Goal: Information Seeking & Learning: Understand process/instructions

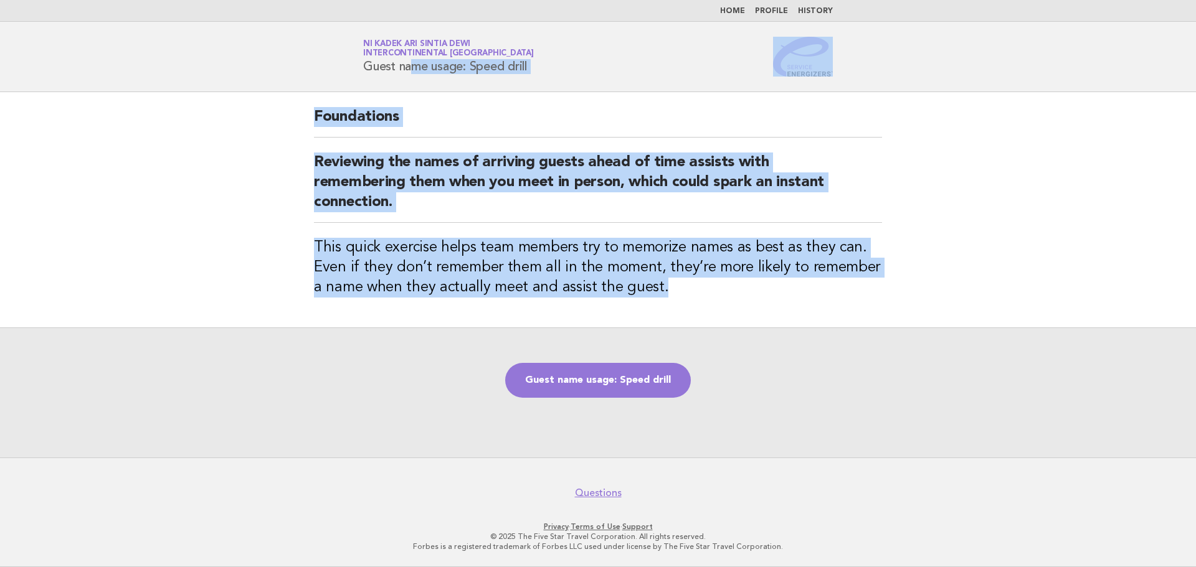
drag, startPoint x: 365, startPoint y: 64, endPoint x: 693, endPoint y: 296, distance: 401.8
click at [693, 296] on body "Home Profile History Service Energizers Ni Kadek Ari Sintia Dewi InterContinent…" at bounding box center [598, 283] width 1196 height 567
copy body "Guest name usage: Speed drill Foundations Reviewing the names of arriving guest…"
click at [602, 384] on link "Guest name usage: Speed drill" at bounding box center [598, 380] width 186 height 35
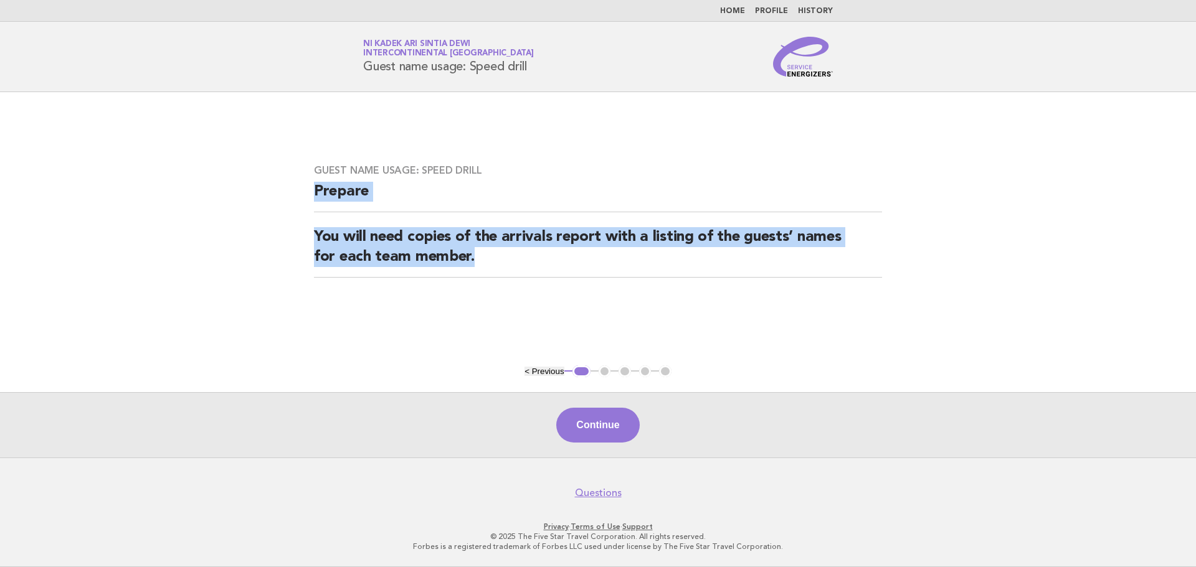
drag, startPoint x: 314, startPoint y: 191, endPoint x: 506, endPoint y: 254, distance: 201.9
click at [506, 254] on div "Guest name usage: Speed drill Prepare You will need copies of the arrivals repo…" at bounding box center [598, 228] width 598 height 158
copy div "Prepare You will need copies of the arrivals report with a listing of the guest…"
click at [597, 429] on button "Continue" at bounding box center [597, 425] width 83 height 35
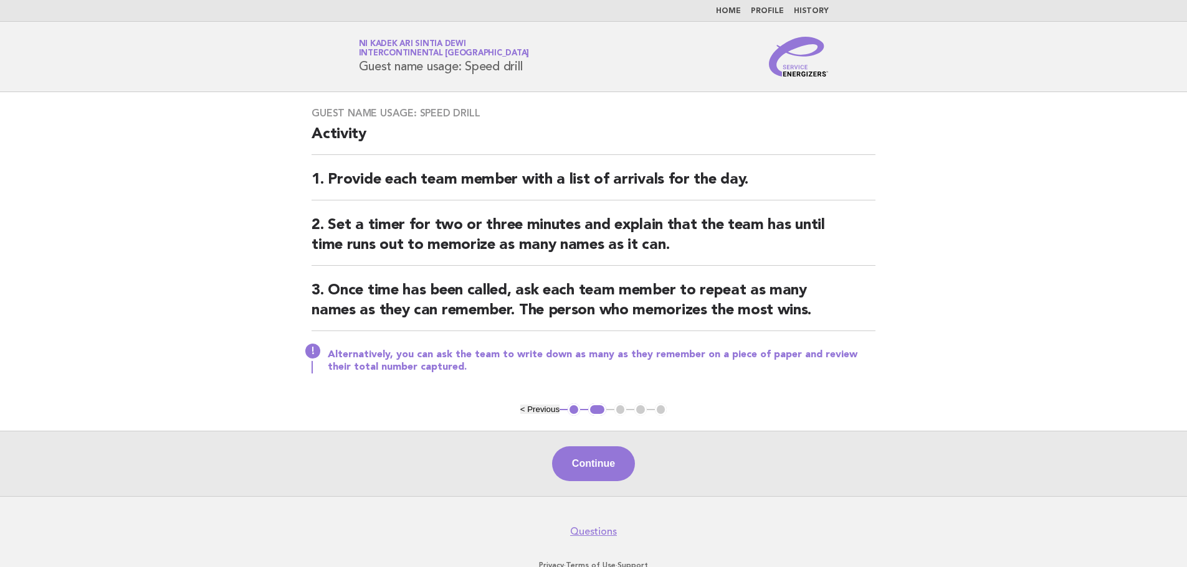
click at [308, 133] on div "Guest name usage: Speed drill Activity 1. Provide each team member with a list …" at bounding box center [593, 247] width 594 height 311
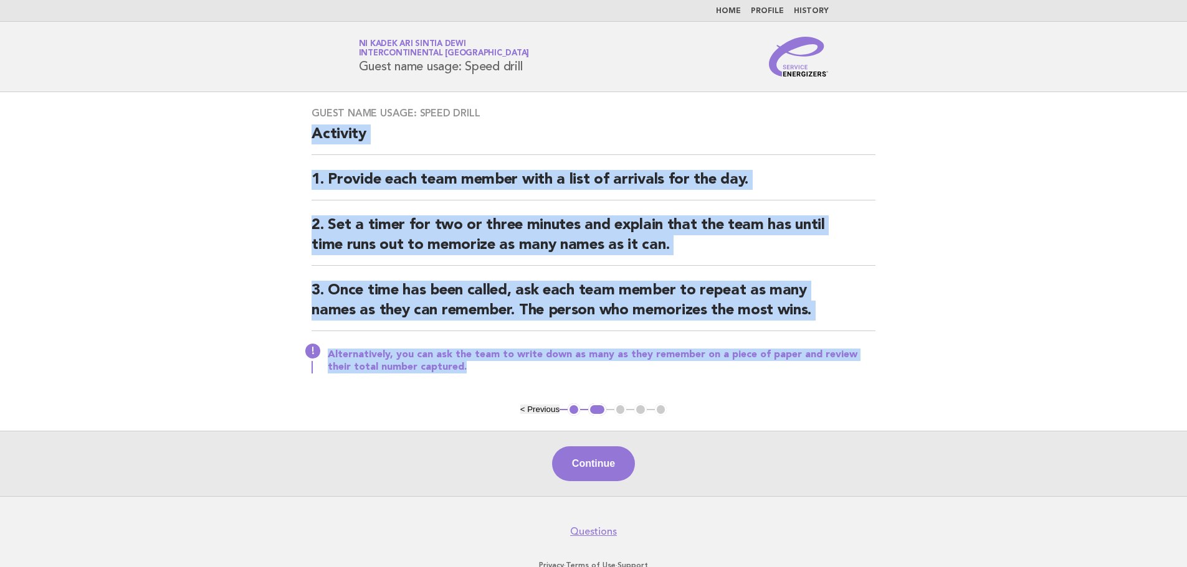
drag, startPoint x: 310, startPoint y: 134, endPoint x: 491, endPoint y: 364, distance: 293.2
click at [491, 364] on div "Guest name usage: Speed drill Activity 1. Provide each team member with a list …" at bounding box center [593, 247] width 594 height 311
copy div "Activity 1. Provide each team member with a list of arrivals for the day. 2. Se…"
click at [610, 463] on button "Continue" at bounding box center [593, 464] width 83 height 35
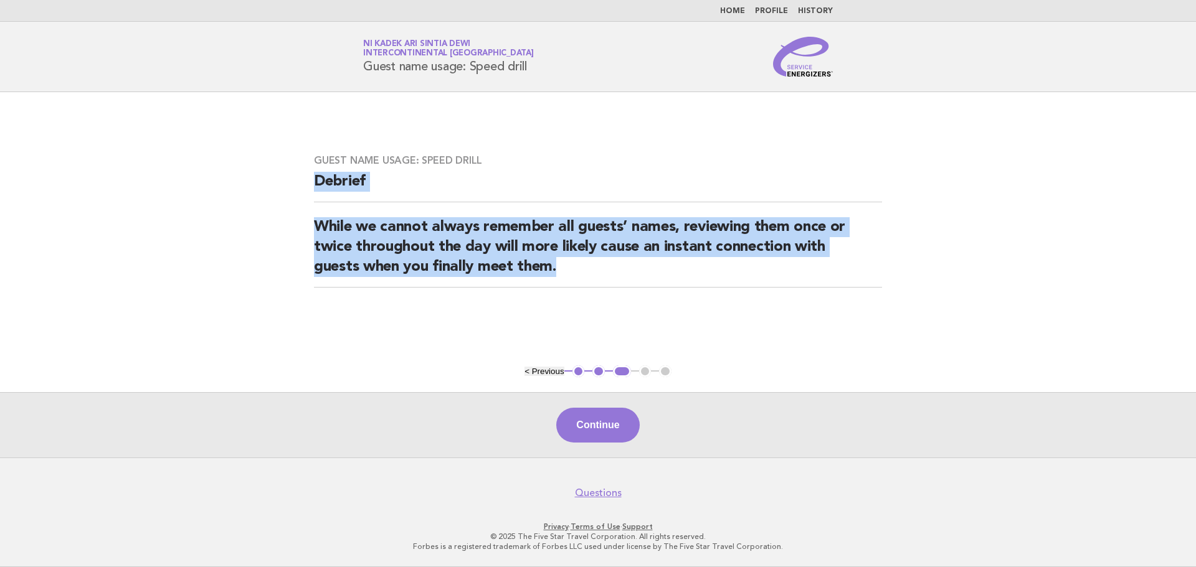
drag, startPoint x: 313, startPoint y: 181, endPoint x: 613, endPoint y: 296, distance: 321.0
click at [613, 296] on div "Guest name usage: Speed drill Debrief While we cannot always remember all guest…" at bounding box center [598, 229] width 598 height 178
copy div "Debrief While we cannot always remember all guests’ names, reviewing them once …"
click at [621, 423] on button "Continue" at bounding box center [597, 425] width 83 height 35
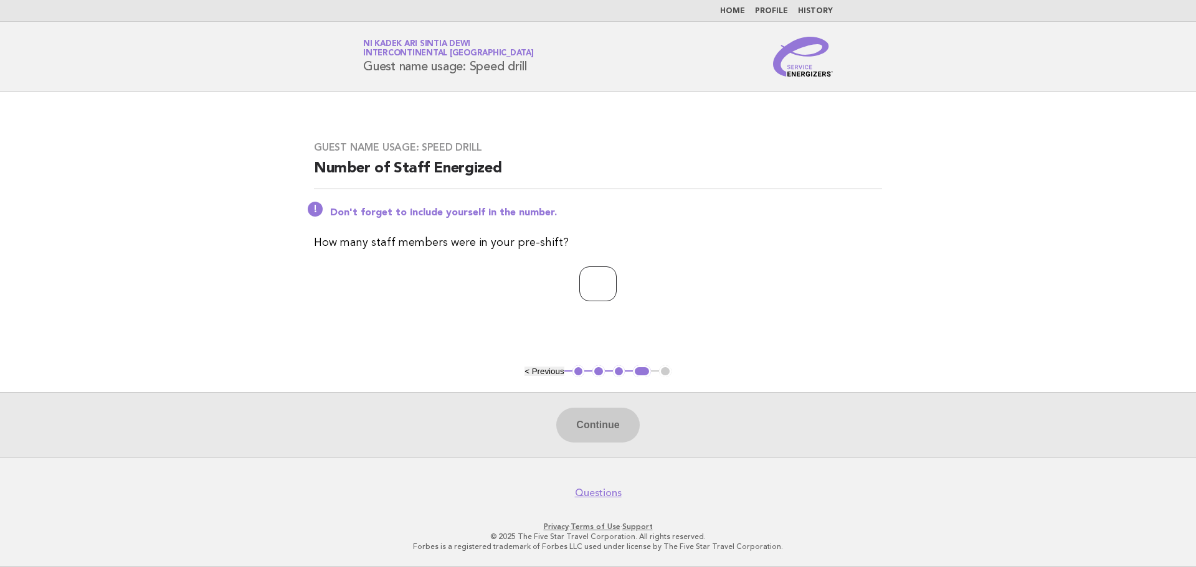
click at [611, 280] on input "number" at bounding box center [597, 284] width 37 height 35
type input "*"
click at [600, 425] on button "Continue" at bounding box center [597, 425] width 83 height 35
